Goal: Transaction & Acquisition: Download file/media

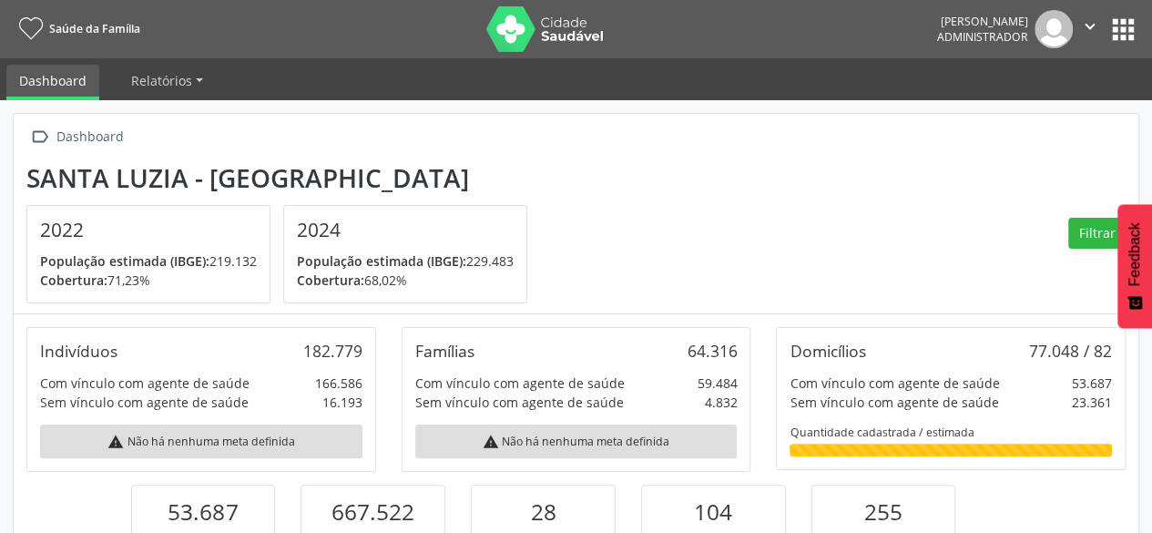
scroll to position [300, 374]
click at [1115, 20] on button "apps" at bounding box center [1124, 30] width 32 height 32
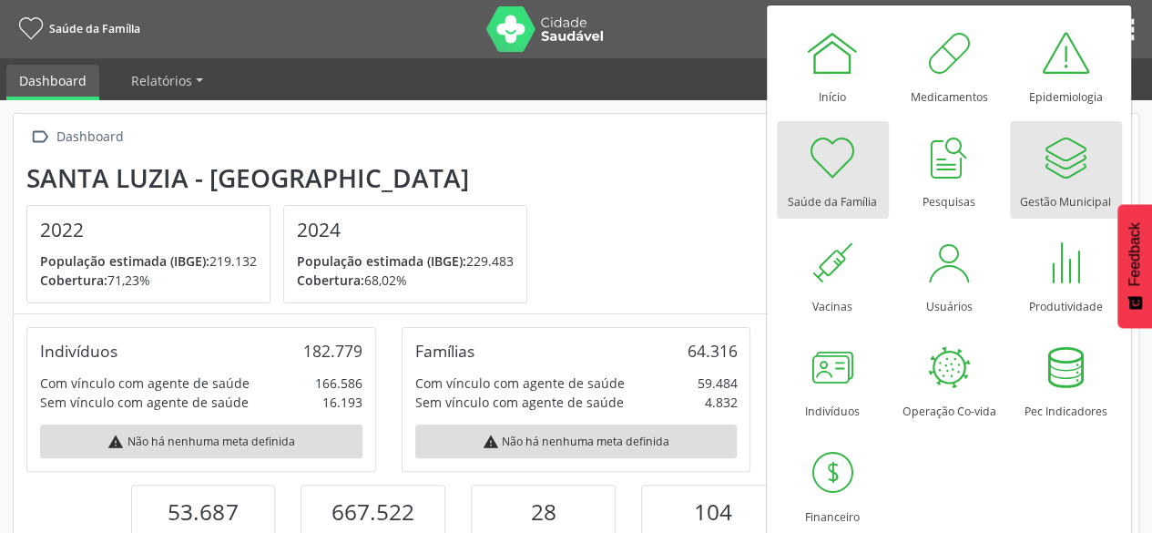
click at [1064, 159] on div at bounding box center [1065, 157] width 55 height 55
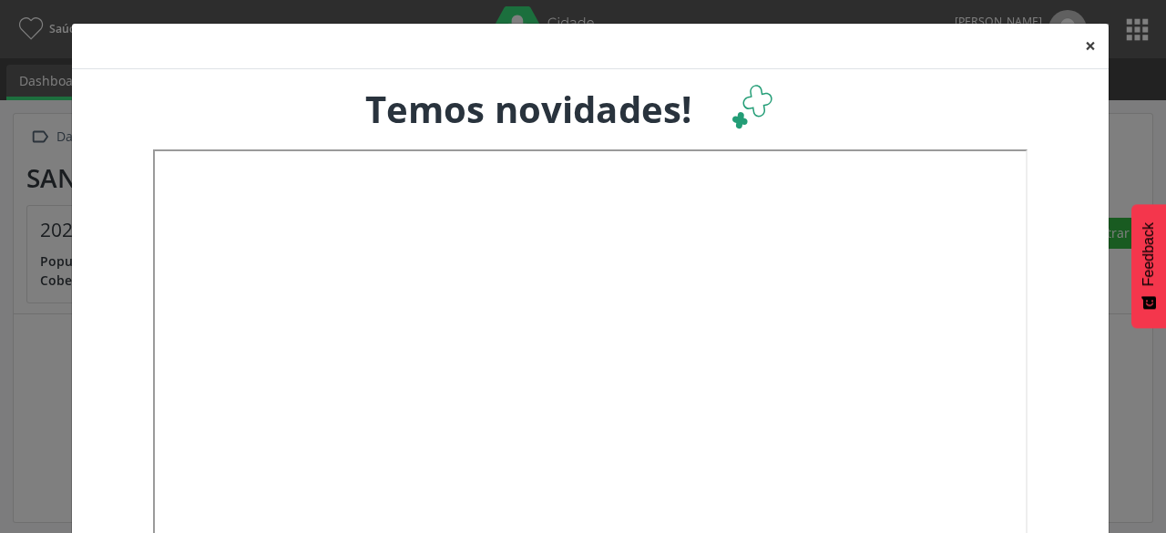
click at [1079, 49] on button "×" at bounding box center [1090, 46] width 36 height 45
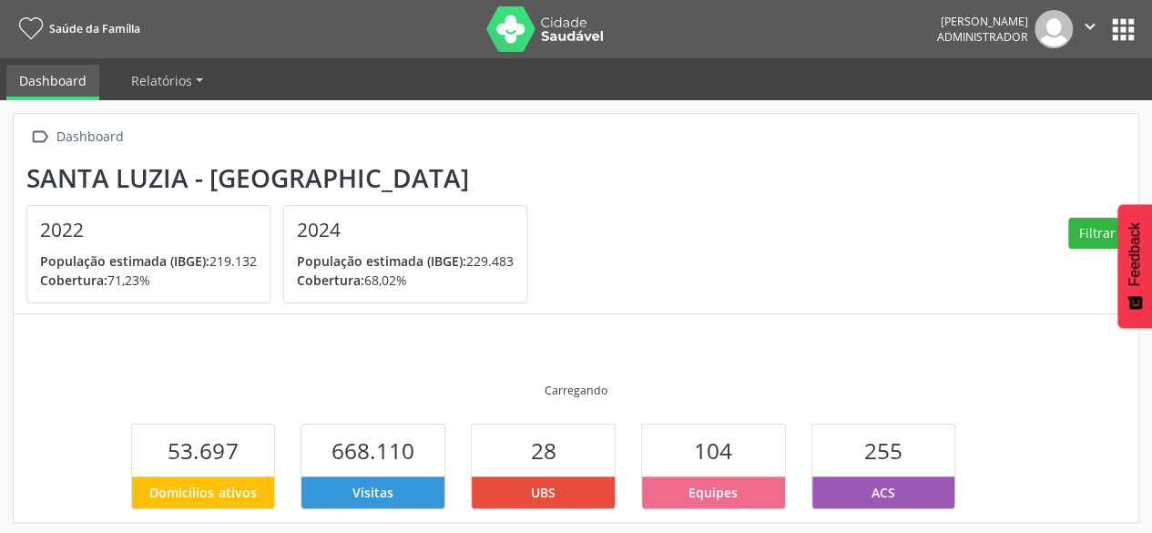
click at [1117, 30] on button "apps" at bounding box center [1124, 30] width 32 height 32
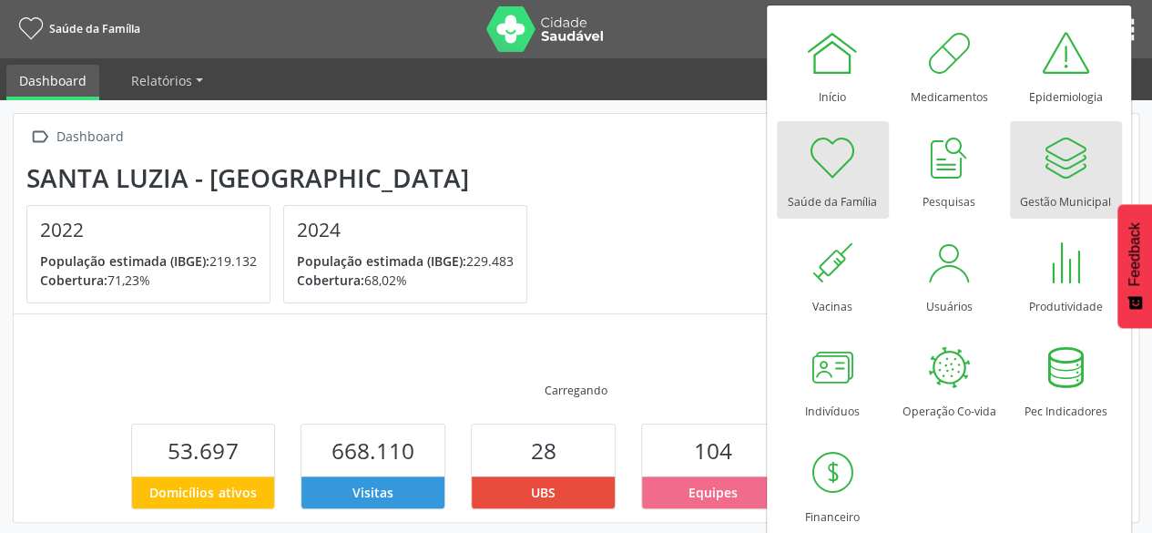
click at [1082, 163] on div at bounding box center [1065, 157] width 55 height 55
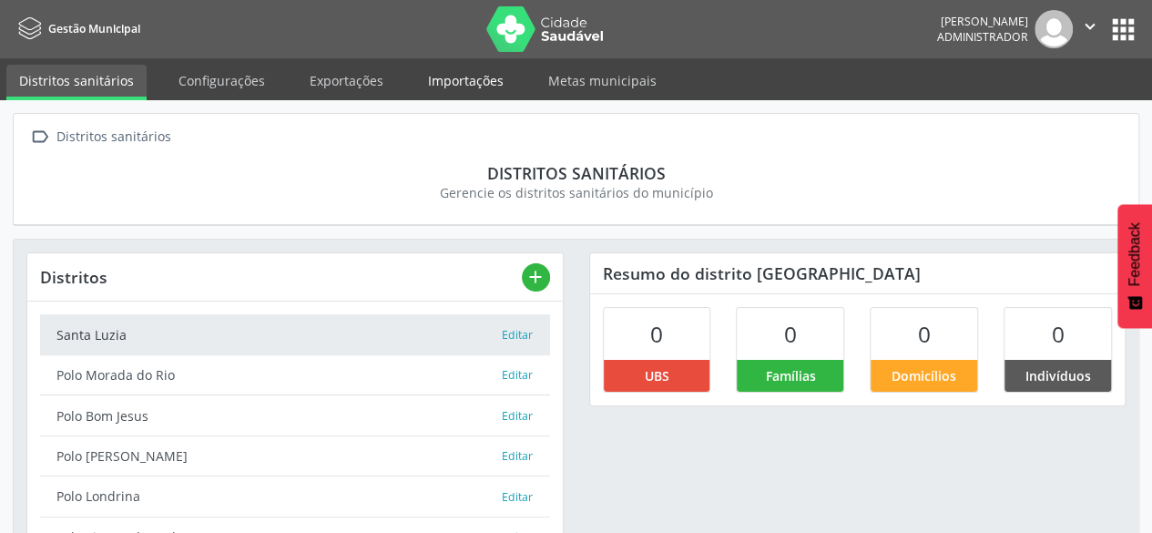
click at [479, 90] on link "Importações" at bounding box center [465, 81] width 101 height 32
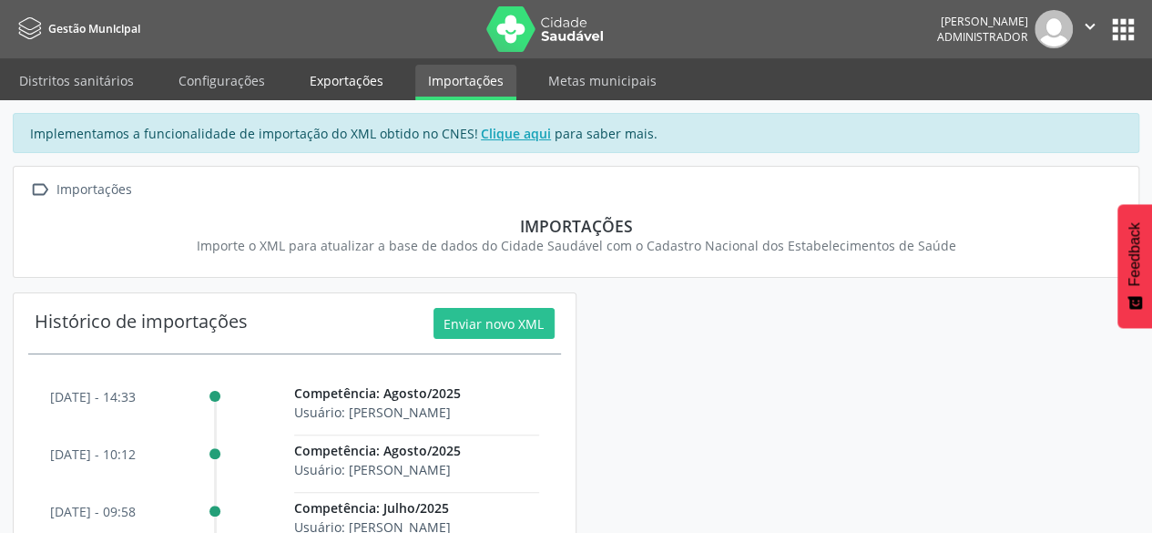
click at [353, 88] on link "Exportações" at bounding box center [346, 81] width 99 height 32
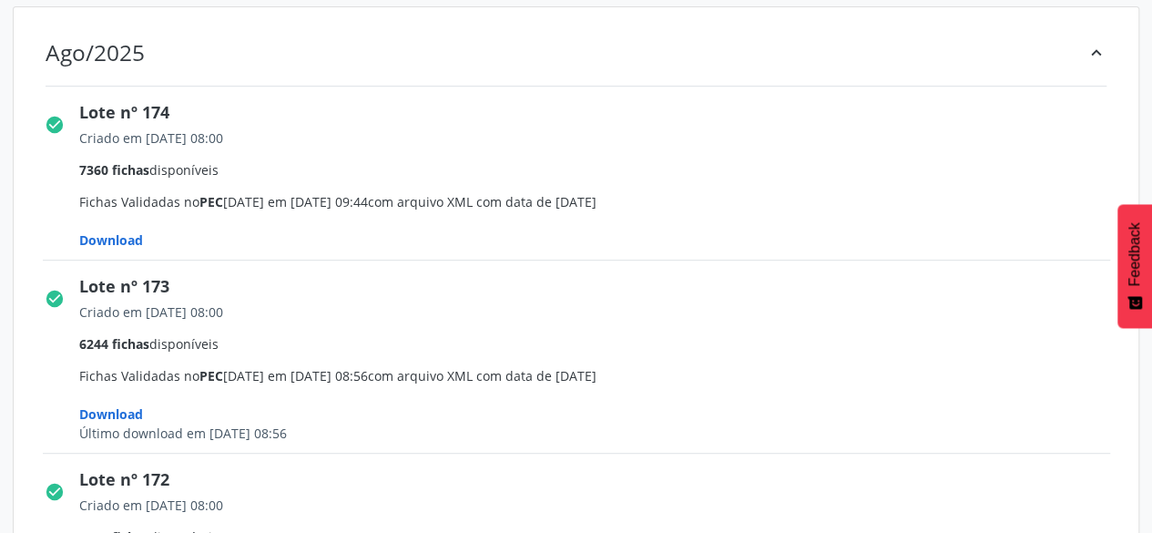
scroll to position [364, 0]
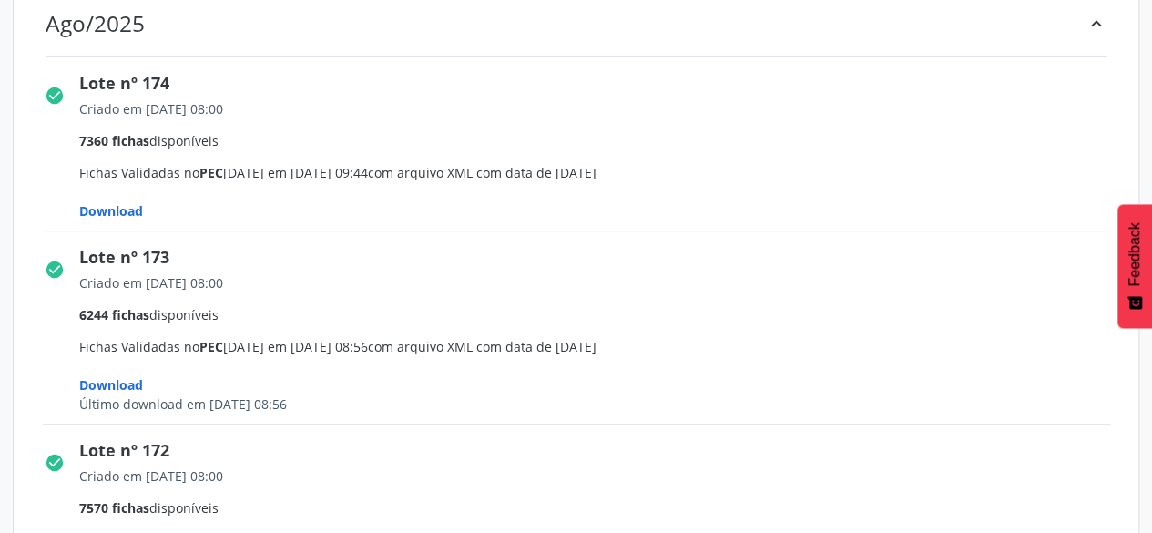
click at [124, 210] on span "Download" at bounding box center [111, 210] width 64 height 17
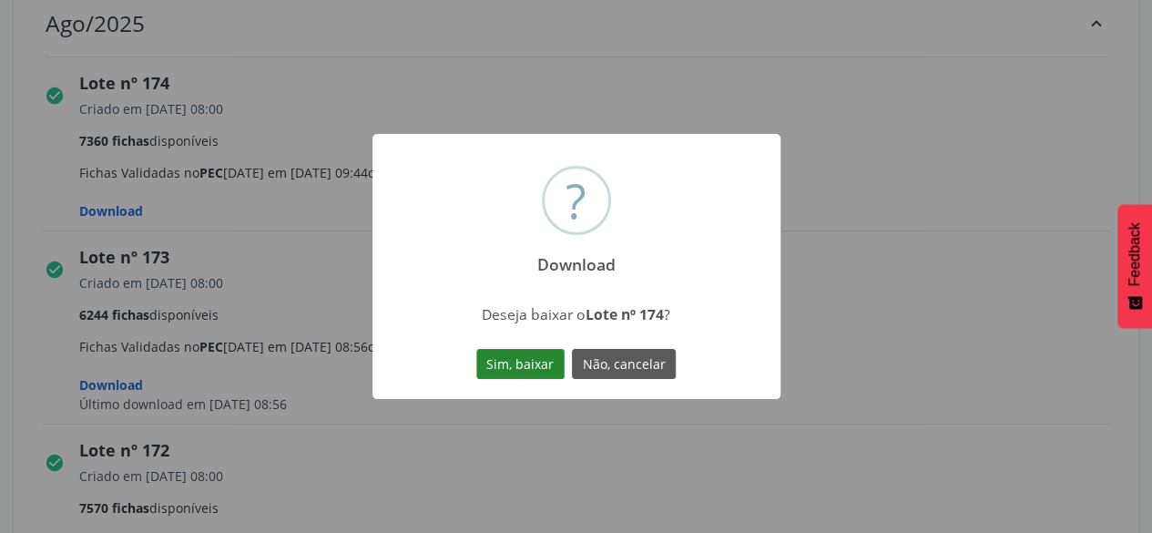
click at [499, 361] on button "Sim, baixar" at bounding box center [520, 364] width 88 height 31
